Goal: Task Accomplishment & Management: Use online tool/utility

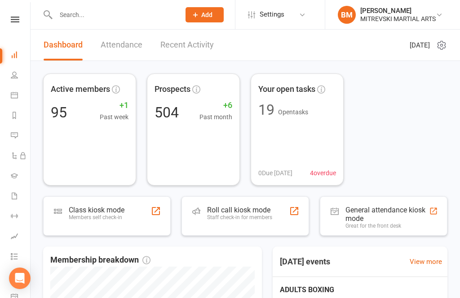
click at [386, 214] on div "General attendance kiosk mode" at bounding box center [386, 214] width 83 height 17
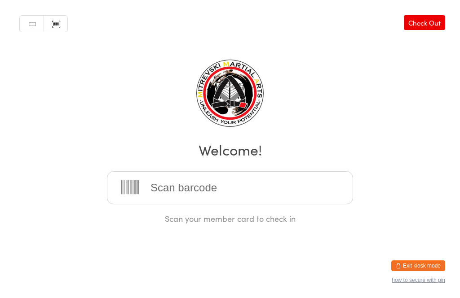
click at [133, 194] on icon at bounding box center [130, 188] width 24 height 18
click at [151, 189] on input "search" at bounding box center [230, 187] width 246 height 33
type input "0299"
type input "03400340"
type input "0338"
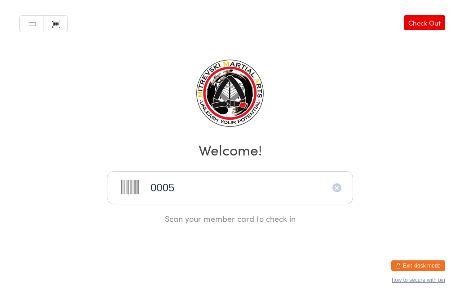
type input "0005"
type input "0283"
